Goal: Task Accomplishment & Management: Complete application form

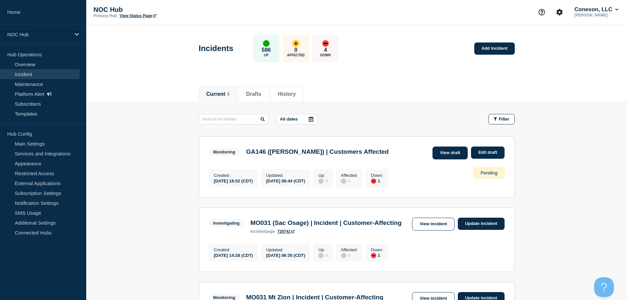
click at [453, 154] on link "View draft" at bounding box center [450, 152] width 36 height 13
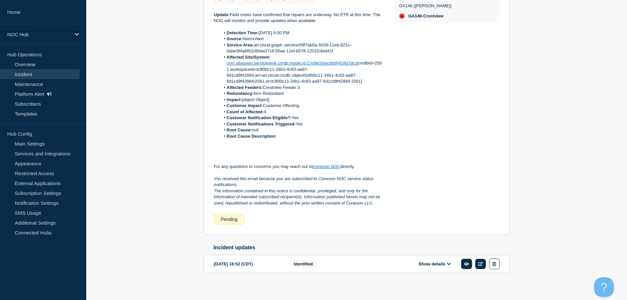
scroll to position [181, 0]
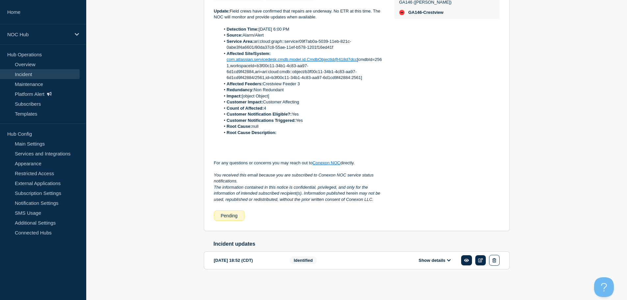
click at [433, 261] on button "Show details" at bounding box center [435, 260] width 36 height 6
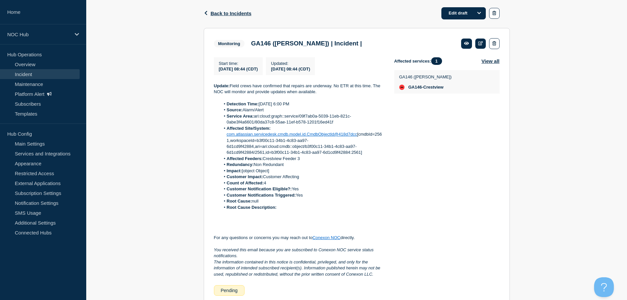
scroll to position [92, 0]
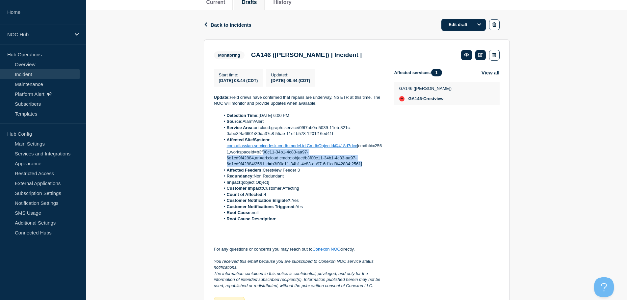
drag, startPoint x: 367, startPoint y: 164, endPoint x: 264, endPoint y: 156, distance: 103.3
click at [264, 156] on li "Affected Site/System: com.atlassian.servicedesk.cmdb.model.id.CmdbObjectId@418d…" at bounding box center [302, 152] width 164 height 30
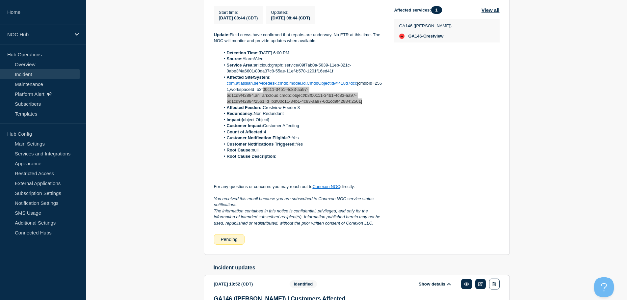
scroll to position [125, 0]
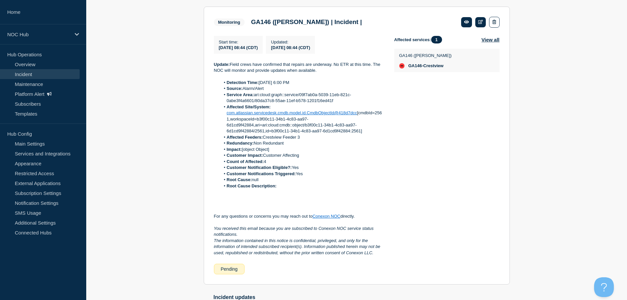
click at [555, 73] on div "Back Back to Incidents Edit draft Monitoring GA146 ([PERSON_NAME]) | Incident |…" at bounding box center [356, 243] width 541 height 533
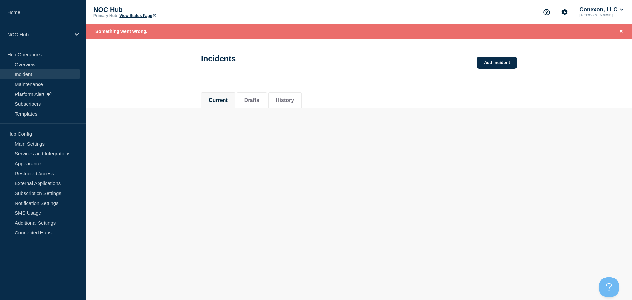
drag, startPoint x: 372, startPoint y: 134, endPoint x: 452, endPoint y: 90, distance: 90.6
click at [377, 133] on body "Home NOC Hub Hub Operations Overview Incident Maintenance Platform Alert Subscr…" at bounding box center [316, 150] width 632 height 300
click at [621, 30] on icon "Close banner" at bounding box center [621, 31] width 3 height 4
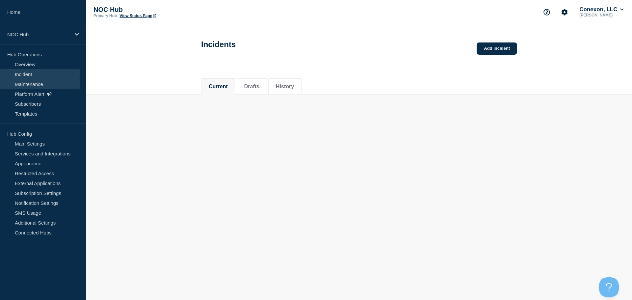
click at [36, 84] on link "Maintenance" at bounding box center [40, 84] width 80 height 10
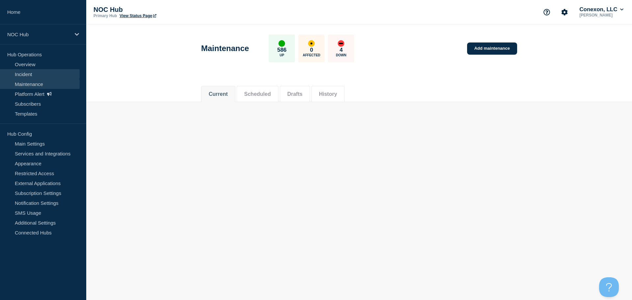
click at [39, 73] on link "Incident" at bounding box center [40, 74] width 80 height 10
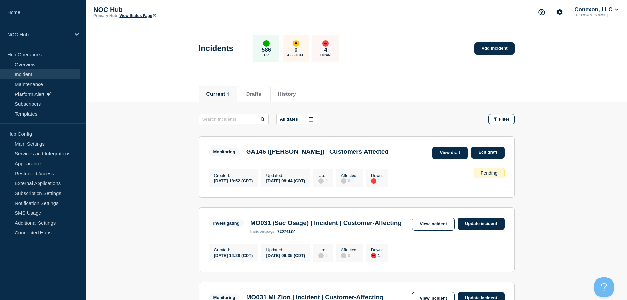
click at [450, 152] on link "View draft" at bounding box center [450, 152] width 36 height 13
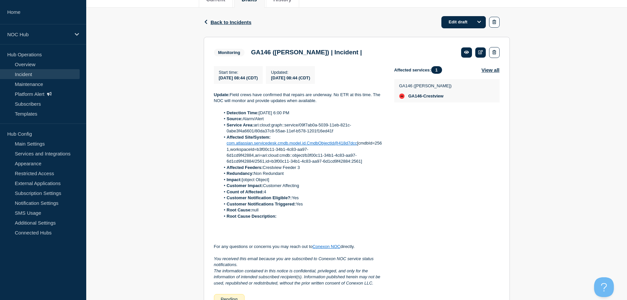
scroll to position [99, 0]
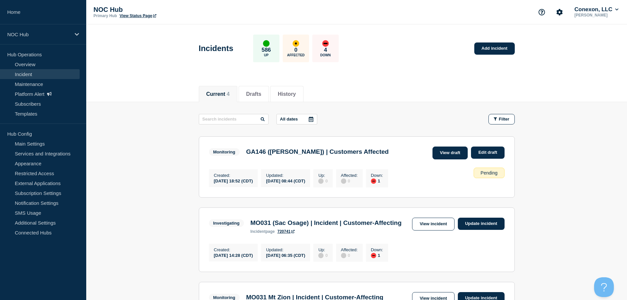
click at [452, 151] on link "View draft" at bounding box center [450, 152] width 36 height 13
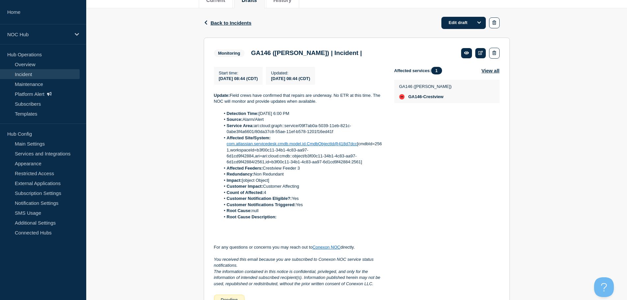
scroll to position [33, 0]
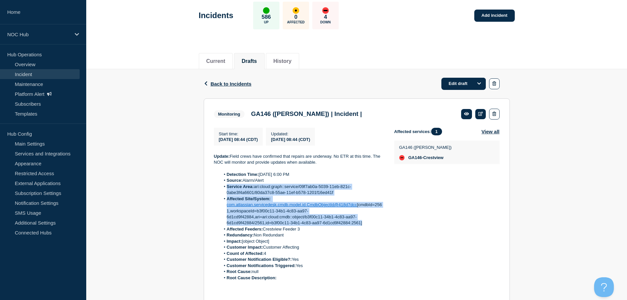
drag, startPoint x: 367, startPoint y: 224, endPoint x: 222, endPoint y: 190, distance: 149.4
click at [222, 190] on ol "Detection Time: [DATE] 6:00 PM Source: Alarm/Alert Service Area: ari:cloud:grap…" at bounding box center [299, 225] width 170 height 109
click at [382, 222] on li "Affected Site/System: com.atlassian.servicedesk.cmdb.model.id.CmdbObjectId@418d…" at bounding box center [302, 211] width 164 height 30
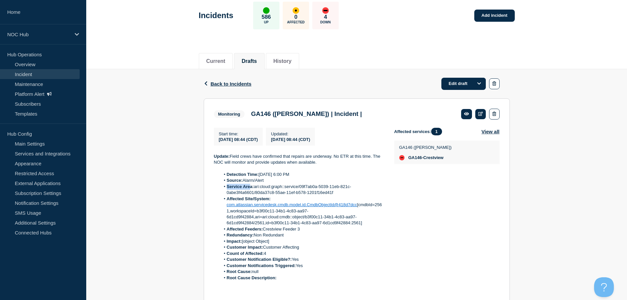
drag, startPoint x: 227, startPoint y: 187, endPoint x: 251, endPoint y: 188, distance: 23.4
click at [251, 188] on strong "Service Area:" at bounding box center [240, 186] width 27 height 5
click at [361, 179] on li "Source: Alarm/Alert" at bounding box center [302, 180] width 164 height 6
click at [140, 129] on div "Back Back to Incidents Edit draft Monitoring GA146 ([PERSON_NAME]) | Incident |…" at bounding box center [356, 252] width 541 height 366
click at [462, 86] on link "Edit draft" at bounding box center [463, 84] width 44 height 12
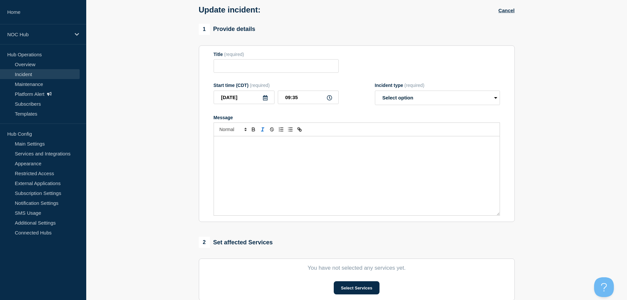
type input "GA146 ([PERSON_NAME]) | Incident |"
type input "08:44"
select select "monitoring"
radio input "false"
radio input "true"
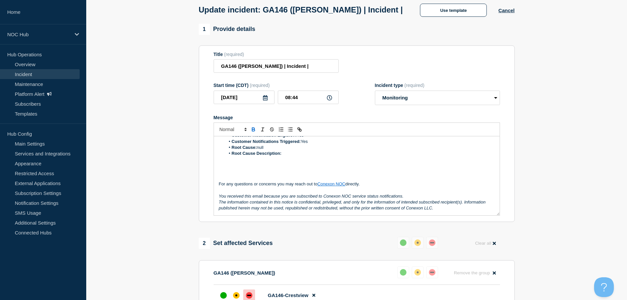
scroll to position [93, 0]
click at [33, 73] on link "Incident" at bounding box center [40, 74] width 80 height 10
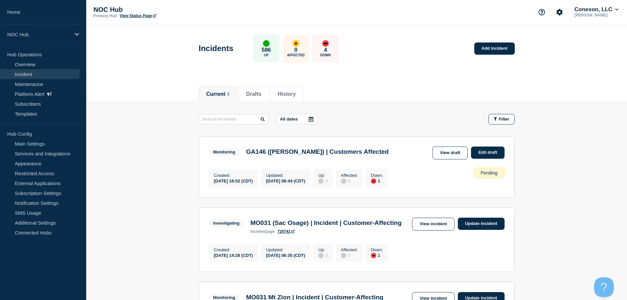
click at [399, 128] on div "All dates Filter Monitoring 1 Down GA146 ([PERSON_NAME]) | Customers Affected C…" at bounding box center [357, 276] width 316 height 324
drag, startPoint x: 373, startPoint y: 151, endPoint x: 243, endPoint y: 151, distance: 130.3
click at [243, 151] on div "Monitoring GA146 ([PERSON_NAME]) | Customers Affected View draft Edit draft" at bounding box center [356, 152] width 295 height 13
copy h3 "GA146 ([PERSON_NAME]) | Customers Affected"
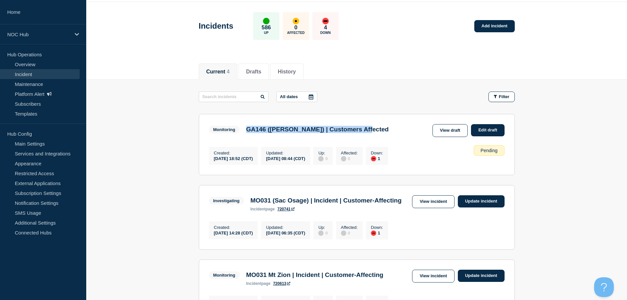
scroll to position [33, 0]
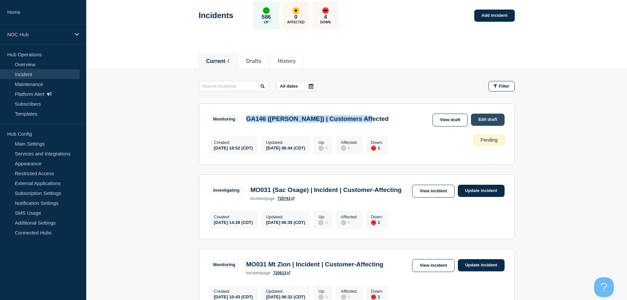
click at [488, 118] on link "Edit draft" at bounding box center [487, 120] width 33 height 12
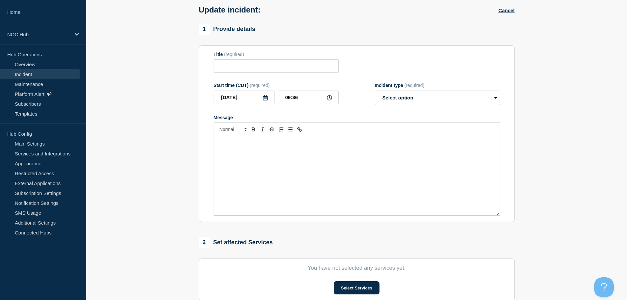
type input "GA146 ([PERSON_NAME]) | Incident |"
type input "08:44"
select select "monitoring"
radio input "false"
radio input "true"
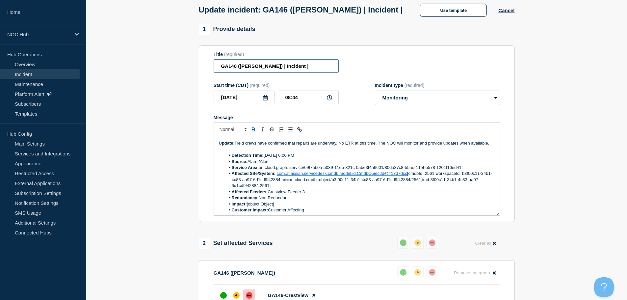
click at [300, 66] on input "GA146 ([PERSON_NAME]) | Incident |" at bounding box center [276, 65] width 125 height 13
paste input "GA146 ([PERSON_NAME]) | Customers Affected"
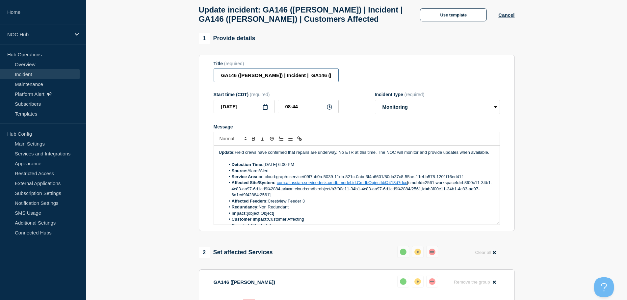
scroll to position [0, 47]
drag, startPoint x: 284, startPoint y: 79, endPoint x: 242, endPoint y: 78, distance: 42.8
click at [242, 78] on input "GA146 ([PERSON_NAME]) | Incident | GA146 ([PERSON_NAME]) | Customers Affected" at bounding box center [276, 74] width 125 height 13
type input "GA146 ([PERSON_NAME]) | Incident | Customers Affected"
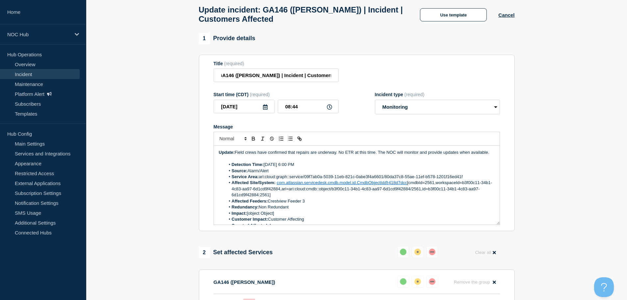
scroll to position [0, 0]
drag, startPoint x: 259, startPoint y: 186, endPoint x: 469, endPoint y: 186, distance: 210.6
click at [469, 180] on li "Service Area: ari:cloud:graph::service/09f7ab0a-5039-11eb-821c-0abe3f4a6601/80d…" at bounding box center [359, 177] width 269 height 6
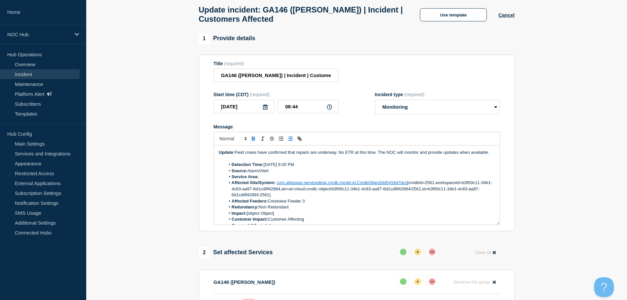
click at [269, 180] on li "Service Area:" at bounding box center [359, 177] width 269 height 6
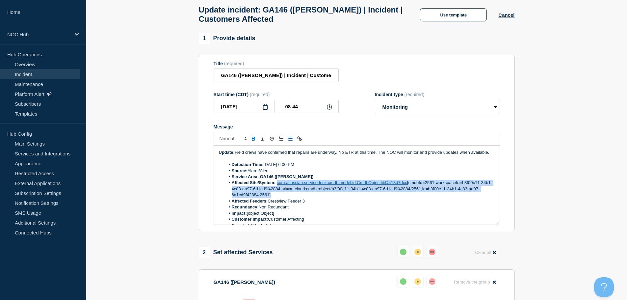
drag, startPoint x: 276, startPoint y: 193, endPoint x: 479, endPoint y: 207, distance: 202.8
click at [479, 198] on li "Affected Site/System: com.atlassian.servicedesk.cmdb.model.id.CmdbObjectId@418d…" at bounding box center [359, 189] width 269 height 18
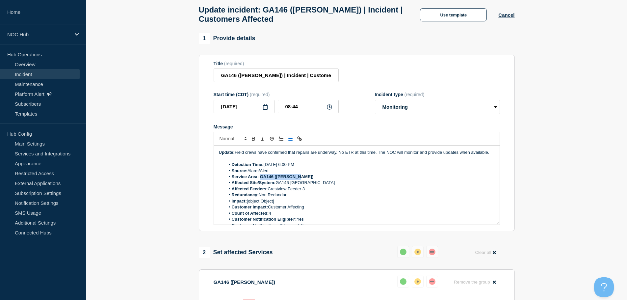
drag, startPoint x: 297, startPoint y: 184, endPoint x: 260, endPoint y: 186, distance: 36.9
click at [260, 180] on li "Service Area: GA146 ([PERSON_NAME])" at bounding box center [359, 177] width 269 height 6
click at [341, 186] on li "Affected Site/System: GA146-[GEOGRAPHIC_DATA]" at bounding box center [359, 183] width 269 height 6
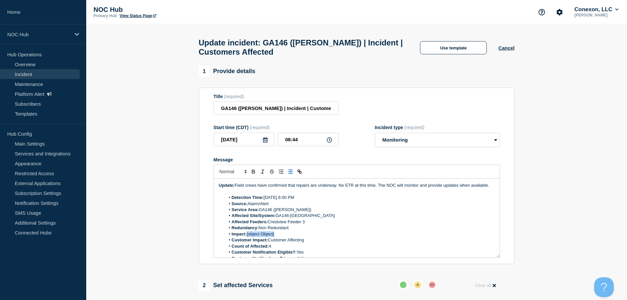
drag, startPoint x: 281, startPoint y: 245, endPoint x: 246, endPoint y: 245, distance: 34.6
click at [246, 237] on li "Impact: [object Object]" at bounding box center [359, 234] width 269 height 6
drag, startPoint x: 284, startPoint y: 244, endPoint x: 248, endPoint y: 244, distance: 35.5
click at [248, 237] on li "Impact: Minor/Localized" at bounding box center [359, 234] width 269 height 6
click at [290, 237] on li "Impact: Minor/Localized" at bounding box center [359, 234] width 269 height 6
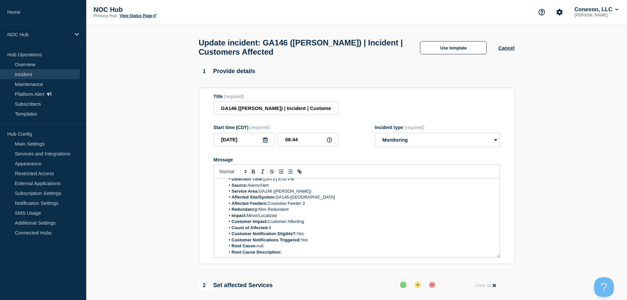
scroll to position [66, 0]
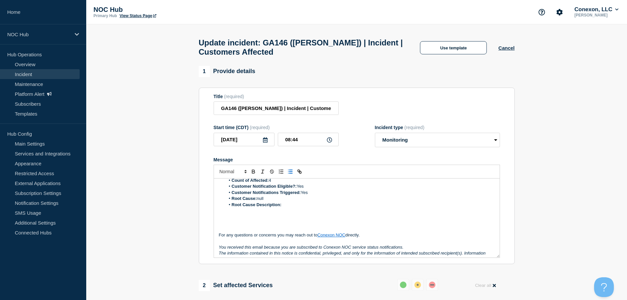
click at [287, 201] on li "Root Cause: null" at bounding box center [359, 198] width 269 height 6
click at [293, 208] on li "Root Cause Description:" at bounding box center [359, 205] width 269 height 6
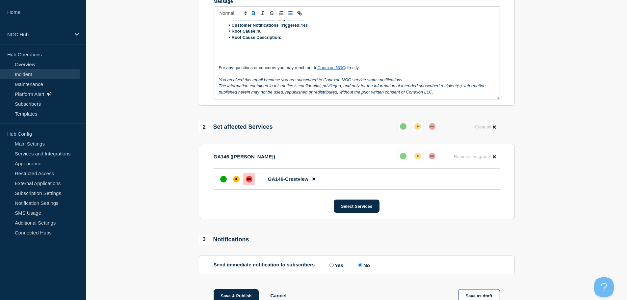
scroll to position [190, 0]
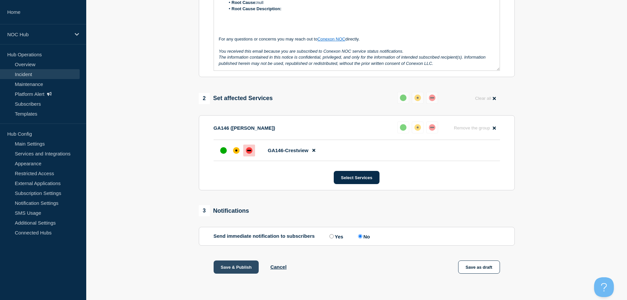
click at [247, 266] on button "Save & Publish" at bounding box center [236, 266] width 45 height 13
